Goal: Task Accomplishment & Management: Use online tool/utility

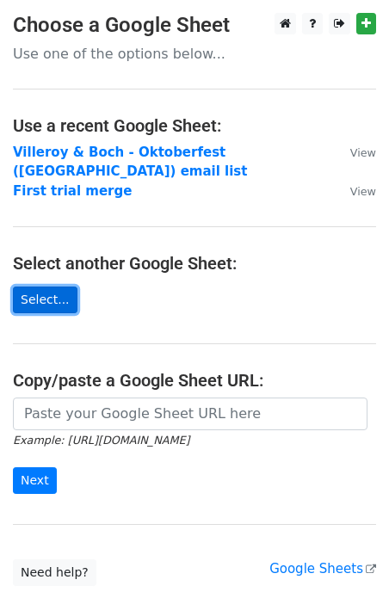
click at [57, 287] on link "Select..." at bounding box center [45, 300] width 65 height 27
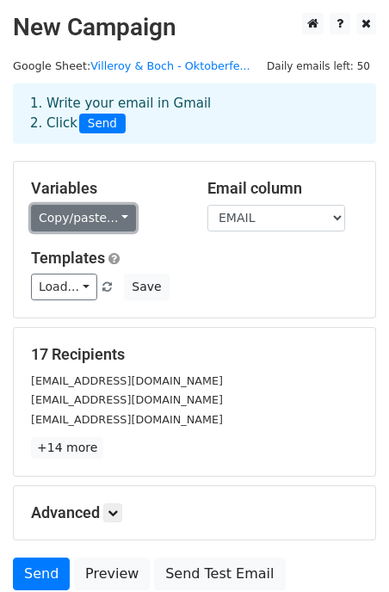
click at [115, 218] on link "Copy/paste..." at bounding box center [83, 218] width 105 height 27
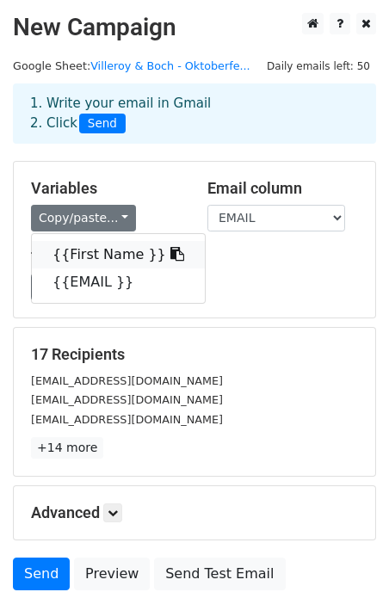
click at [99, 248] on link "{{First Name }}" at bounding box center [118, 255] width 173 height 28
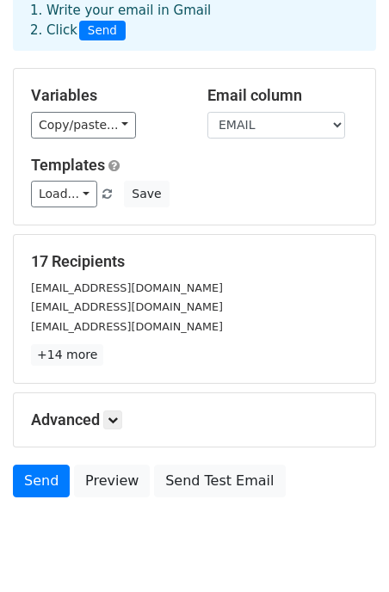
scroll to position [145, 0]
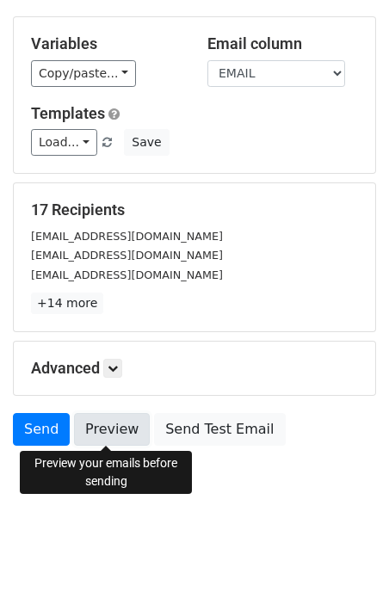
click at [120, 435] on link "Preview" at bounding box center [112, 429] width 76 height 33
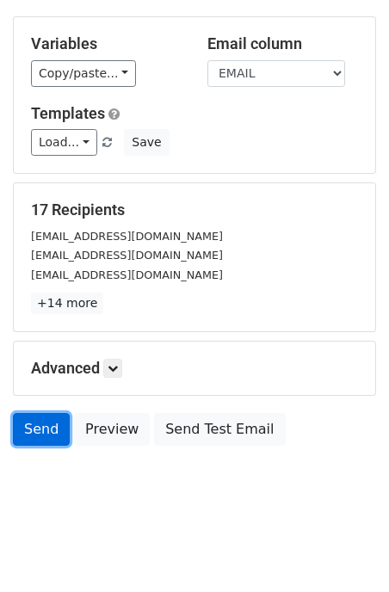
click at [25, 424] on link "Send" at bounding box center [41, 429] width 57 height 33
